Goal: Task Accomplishment & Management: Complete application form

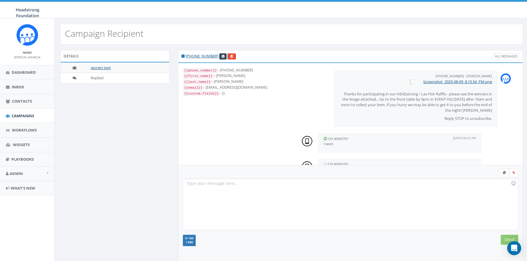
scroll to position [20, 0]
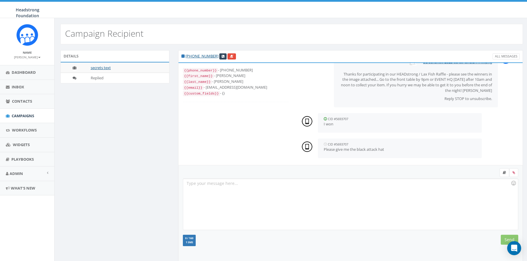
click at [278, 187] on div at bounding box center [350, 204] width 334 height 51
click at [509, 238] on input "Send" at bounding box center [508, 240] width 17 height 10
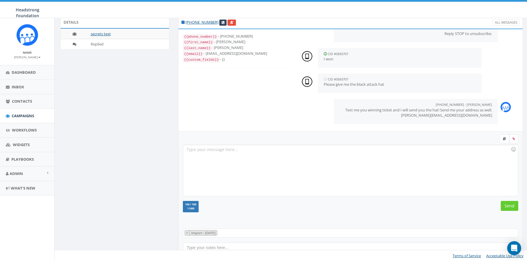
scroll to position [0, 0]
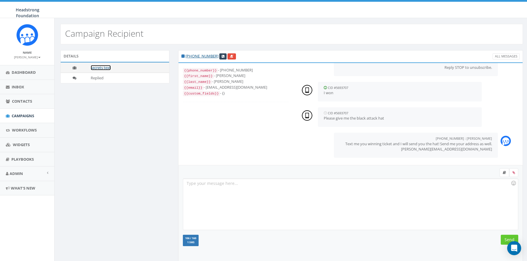
click at [103, 67] on link "secrets text" at bounding box center [101, 67] width 20 height 5
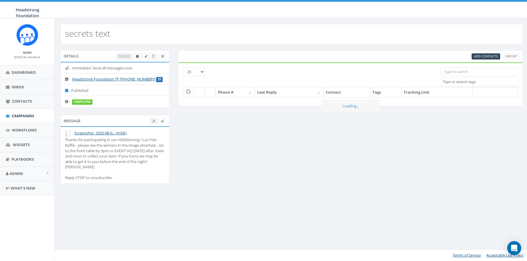
select select
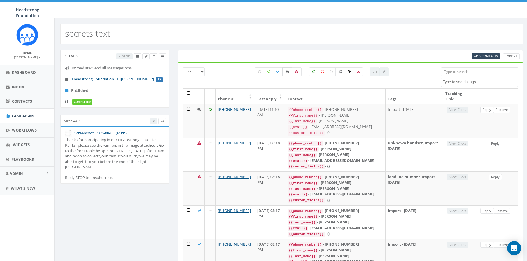
click at [287, 72] on icon at bounding box center [286, 71] width 3 height 3
checkbox input "true"
select select
click at [153, 119] on div at bounding box center [158, 121] width 16 height 6
click at [152, 122] on div at bounding box center [158, 121] width 16 height 6
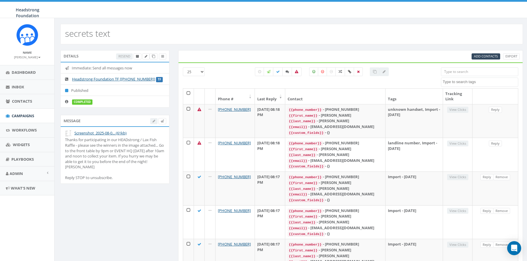
click at [154, 120] on div at bounding box center [158, 121] width 16 height 6
click at [147, 56] on icon at bounding box center [146, 56] width 3 height 3
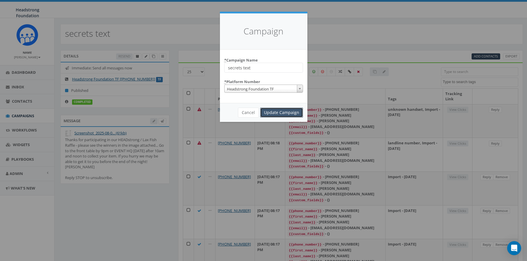
click at [284, 115] on input "Update Campaign" at bounding box center [281, 113] width 43 height 10
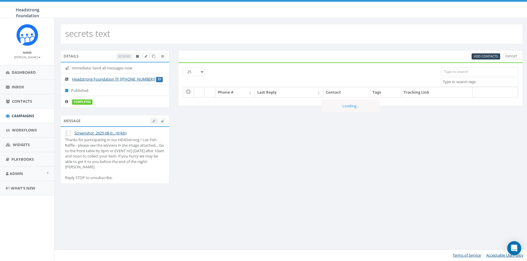
select select
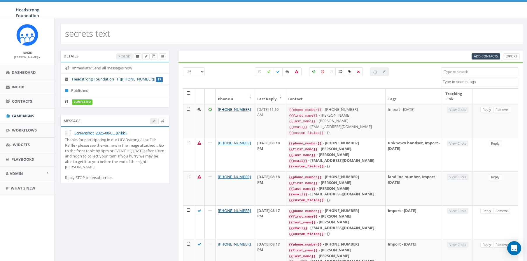
click at [153, 120] on div at bounding box center [158, 121] width 16 height 6
click at [117, 166] on div "Thanks for participating in our HEADstrong / Lax Fish Raffle - please see the w…" at bounding box center [115, 158] width 100 height 43
click at [153, 57] on icon at bounding box center [153, 56] width 3 height 3
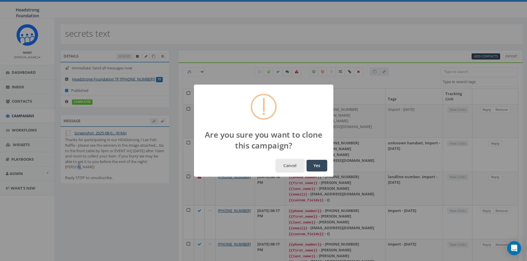
click at [288, 164] on button "Cancel" at bounding box center [289, 166] width 27 height 12
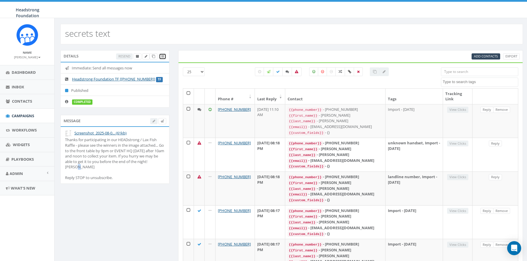
click at [161, 57] on icon at bounding box center [162, 56] width 3 height 3
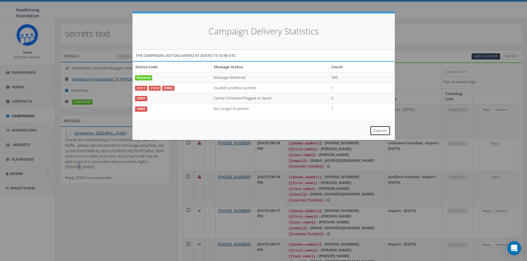
click at [379, 133] on button "Cancel" at bounding box center [379, 131] width 21 height 10
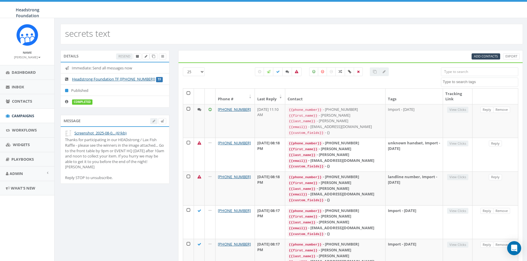
click at [153, 119] on div at bounding box center [158, 121] width 16 height 6
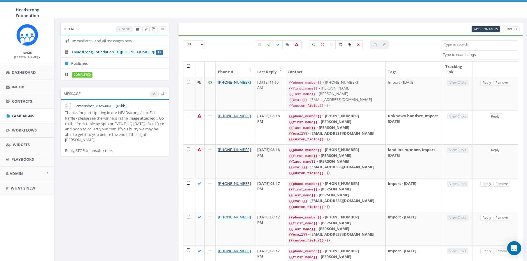
scroll to position [27, 0]
click at [153, 29] on icon at bounding box center [153, 28] width 3 height 3
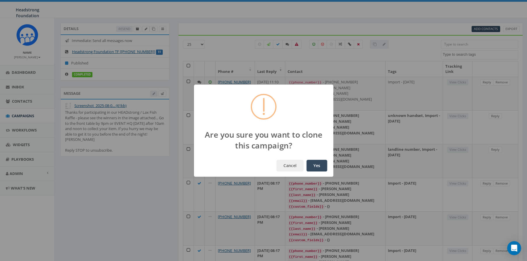
click at [323, 176] on div "Cancel Yes" at bounding box center [263, 165] width 139 height 22
click at [318, 168] on button "Yes" at bounding box center [316, 166] width 21 height 12
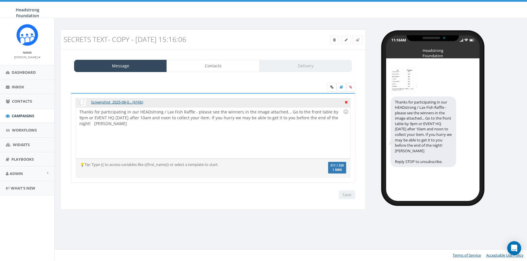
click at [345, 101] on icon at bounding box center [345, 101] width 3 height 5
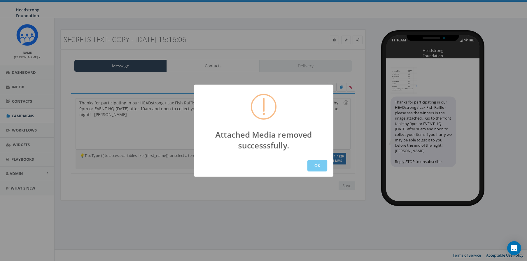
click at [312, 168] on button "OK" at bounding box center [317, 166] width 20 height 12
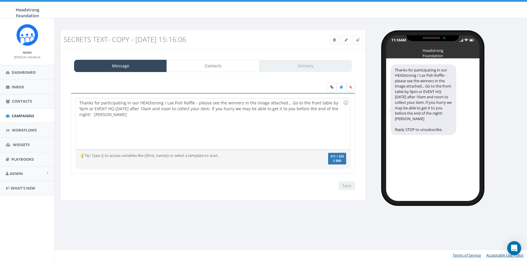
click at [349, 88] on icon at bounding box center [350, 86] width 3 height 3
click at [0, 0] on input "file" at bounding box center [0, 0] width 0 height 0
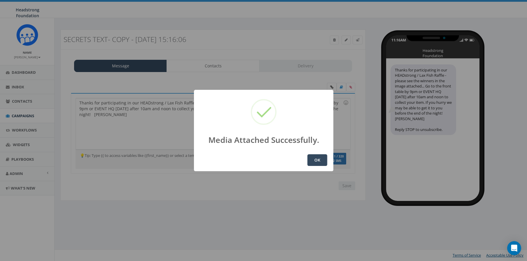
click at [313, 156] on button "OK" at bounding box center [317, 160] width 20 height 12
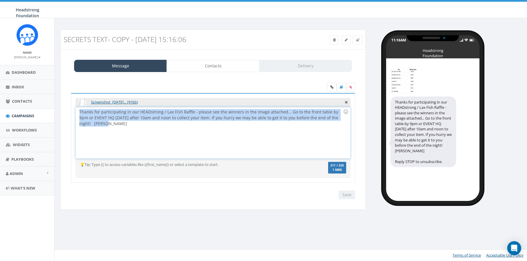
drag, startPoint x: 107, startPoint y: 124, endPoint x: 66, endPoint y: 113, distance: 42.2
click at [66, 113] on div "Screenshot_[DATE]... (91kb) Thanks for participating in our HEADstrong / Lax Fi…" at bounding box center [213, 141] width 296 height 128
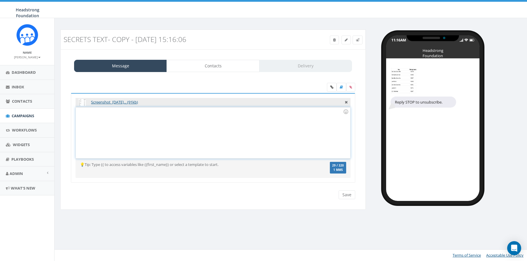
click at [111, 119] on div at bounding box center [213, 132] width 274 height 51
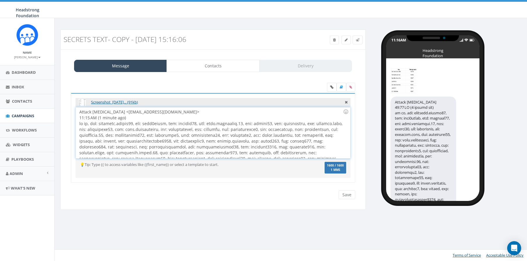
click at [176, 117] on div "Attack Cancer <attackcancer@headstrong.org> 11:15 AM (1 minute ago)" at bounding box center [213, 132] width 274 height 51
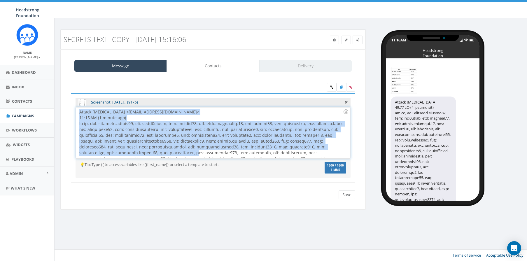
scroll to position [28, 0]
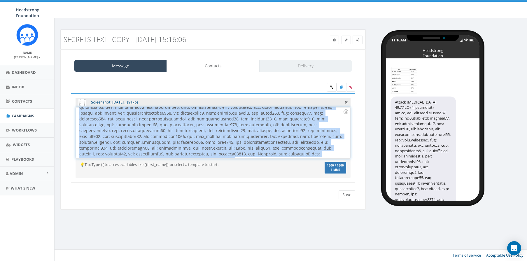
drag, startPoint x: 80, startPoint y: 111, endPoint x: 373, endPoint y: 226, distance: 314.7
click at [373, 226] on div "secrets text- Copy - 2025-08-11 15:16:06 Test Message Status: Message Contacts …" at bounding box center [291, 139] width 474 height 243
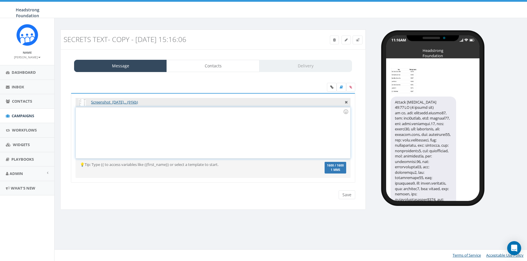
scroll to position [0, 0]
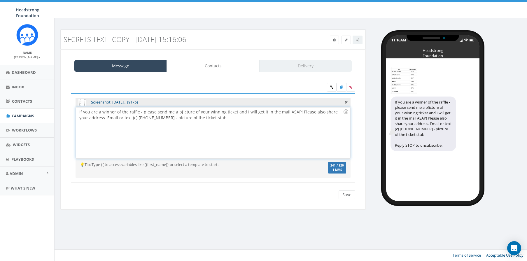
click at [179, 113] on div "If you are a winner of the raffle - please send me a p[icture of your winning t…" at bounding box center [213, 132] width 274 height 51
click at [213, 117] on div "If you are a winner of the raffle - please send me a picture of your winning ti…" at bounding box center [213, 132] width 274 height 51
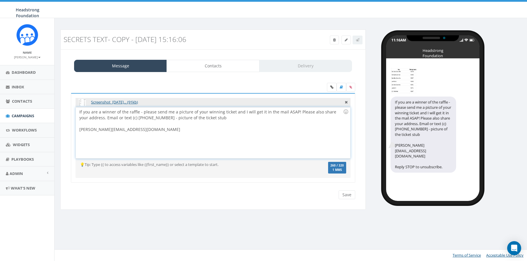
click at [177, 141] on div "If you are a winner of the raffle - please send me a picture of your winning ti…" at bounding box center [213, 132] width 274 height 51
click at [138, 112] on div "If you are a winner of the raffle - please send me a picture of your winning ti…" at bounding box center [213, 132] width 274 height 51
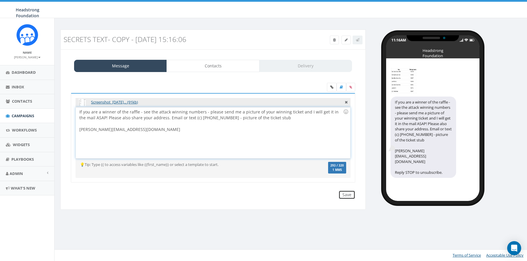
click at [348, 196] on input "Save" at bounding box center [346, 194] width 17 height 9
click at [207, 63] on link "Contacts" at bounding box center [212, 66] width 93 height 12
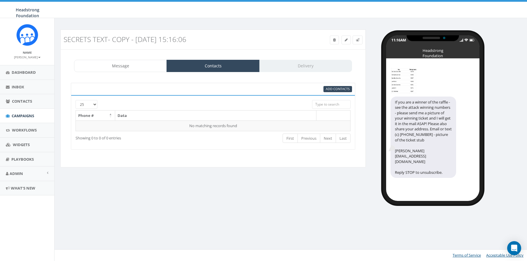
click at [321, 104] on input "search" at bounding box center [331, 104] width 38 height 9
type input "8"
click at [326, 104] on input "search" at bounding box center [331, 104] width 38 height 9
paste input "Import - [DATE]"
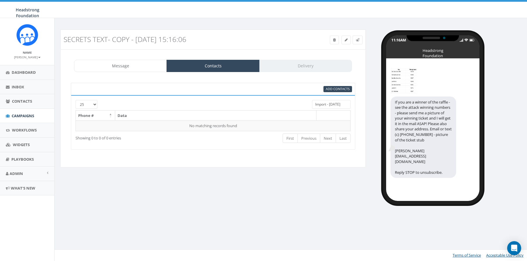
drag, startPoint x: 346, startPoint y: 105, endPoint x: 302, endPoint y: 104, distance: 44.0
click at [302, 104] on div "25 50 100 Import - 08/09/2025" at bounding box center [213, 105] width 284 height 10
type input "Import - [DATE]"
click at [291, 68] on div "Message Contacts Delivery" at bounding box center [213, 66] width 278 height 12
click at [328, 88] on span "Add Contacts" at bounding box center [337, 89] width 24 height 4
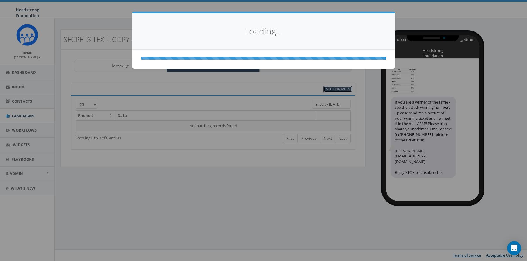
select select
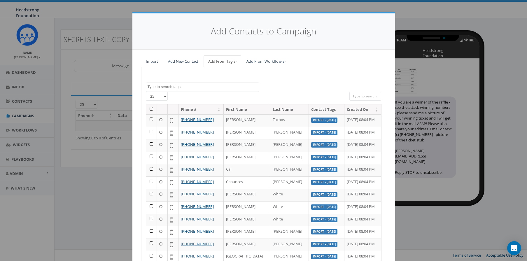
click at [170, 87] on textarea "Search" at bounding box center [202, 86] width 111 height 5
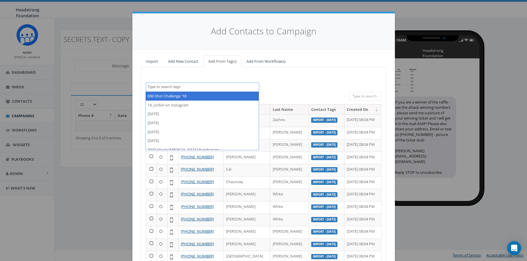
paste textarea "Import - [DATE]"
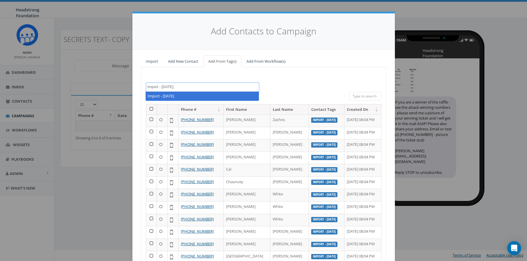
type textarea "Import - [DATE]"
select select "Import - [DATE]"
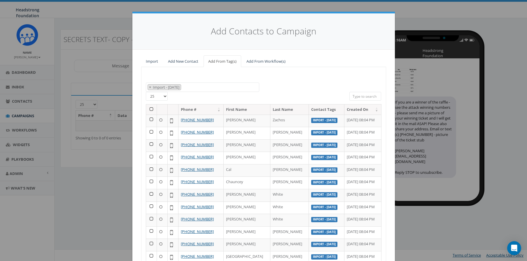
scroll to position [8, 0]
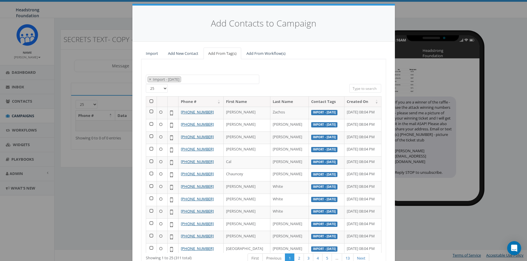
click at [165, 89] on select "25 50 100" at bounding box center [157, 88] width 22 height 9
select select "100"
click at [146, 84] on select "25 50 100" at bounding box center [157, 88] width 22 height 9
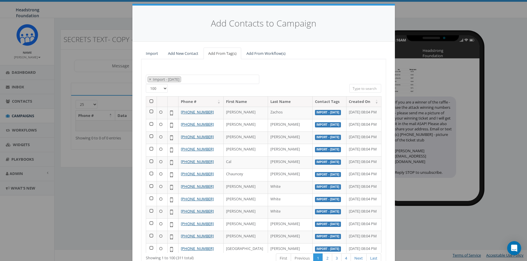
click at [150, 101] on th at bounding box center [151, 101] width 11 height 10
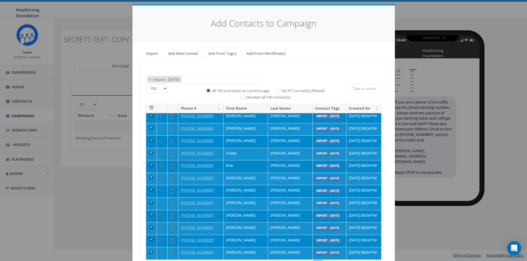
scroll to position [55, 0]
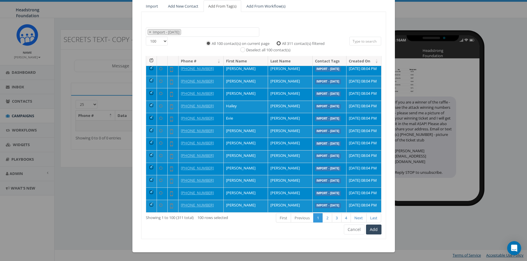
click at [279, 44] on input "All 311 contact(s) filtered" at bounding box center [280, 43] width 4 height 4
radio input "true"
click at [372, 227] on button "Add" at bounding box center [373, 229] width 15 height 10
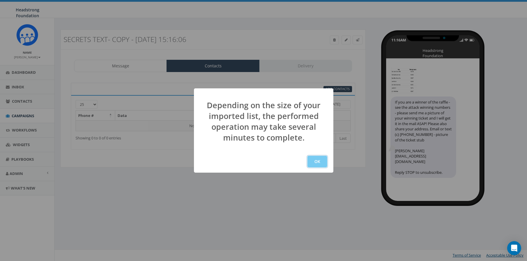
click at [316, 162] on button "OK" at bounding box center [317, 162] width 20 height 12
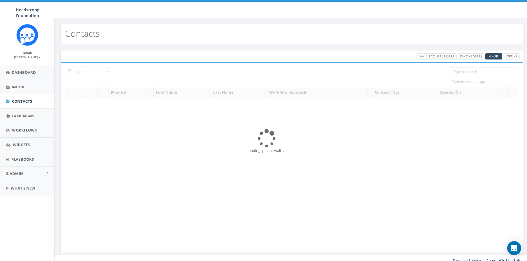
select select
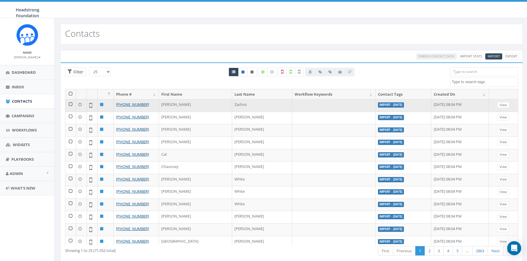
drag, startPoint x: 367, startPoint y: 105, endPoint x: 333, endPoint y: 104, distance: 33.5
click at [375, 104] on td "Import - [DATE]" at bounding box center [403, 105] width 56 height 13
copy label "Import - [DATE]"
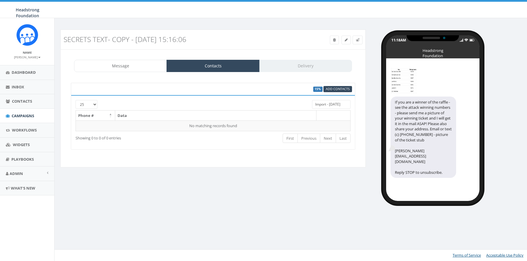
click at [316, 162] on div "Message Contacts Delivery Screenshot_[DATE]... (91kb) If you are a winner of th…" at bounding box center [212, 108] width 305 height 118
